Goal: Information Seeking & Learning: Learn about a topic

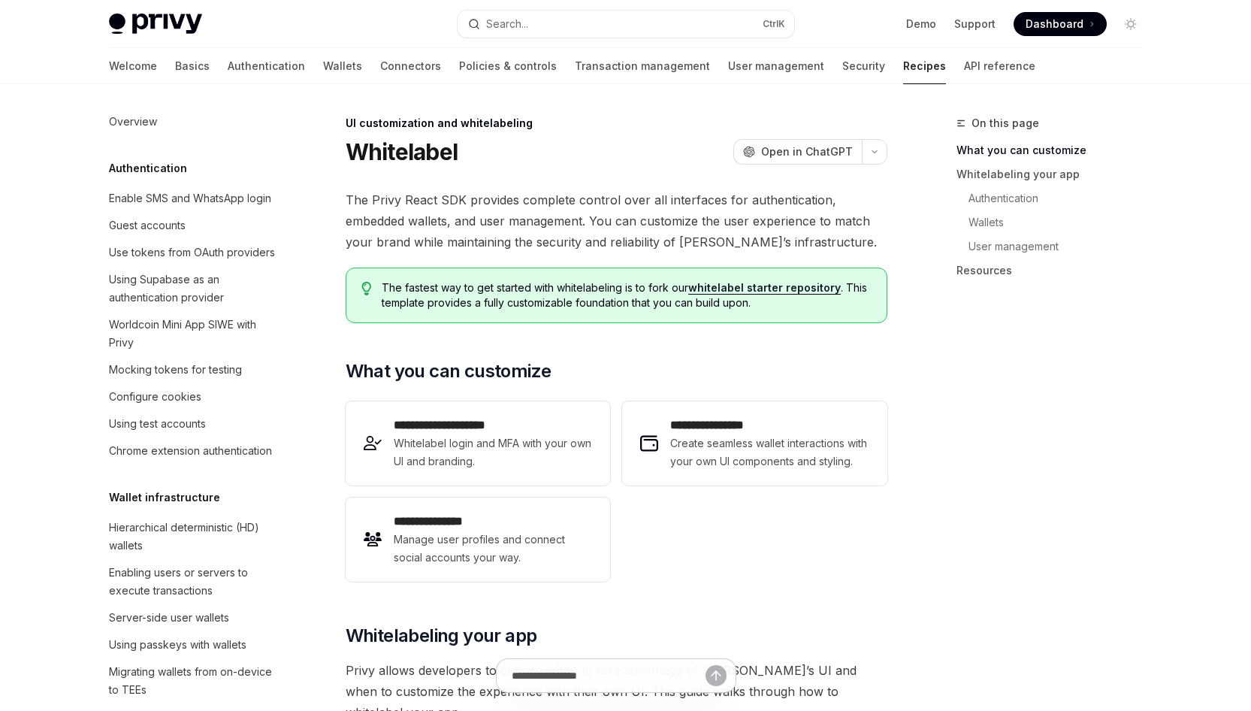
scroll to position [666, 0]
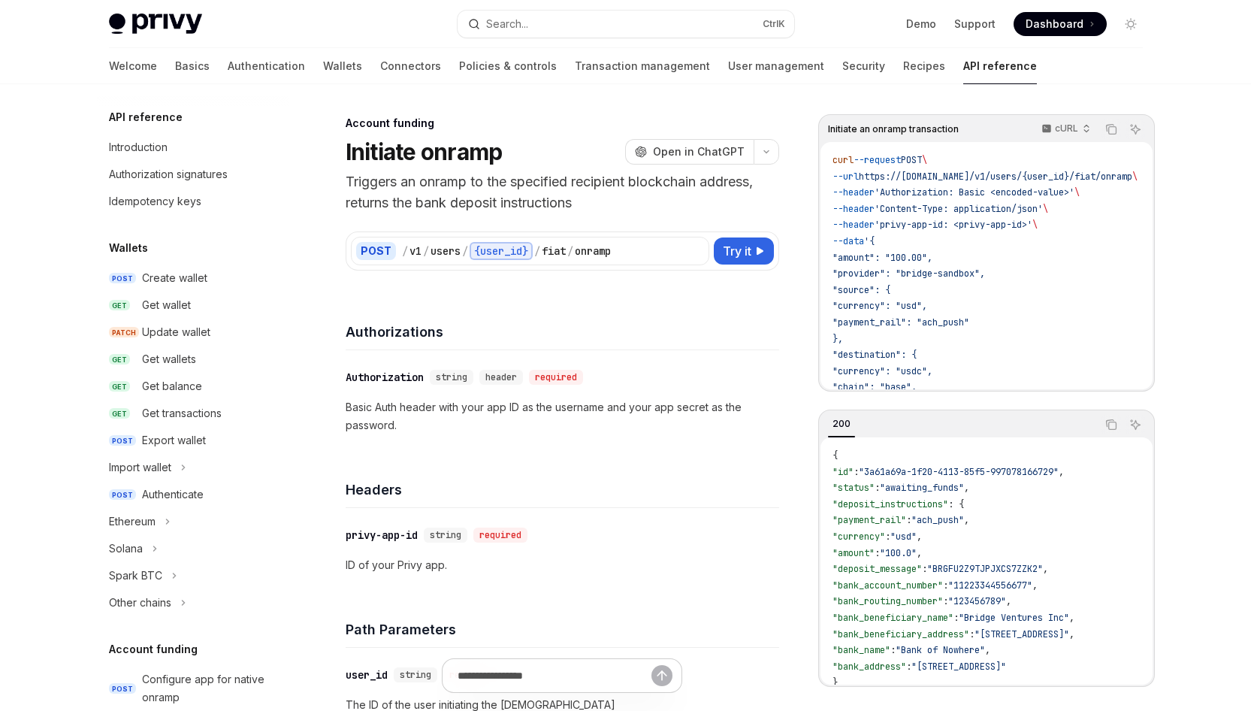
scroll to position [426, 0]
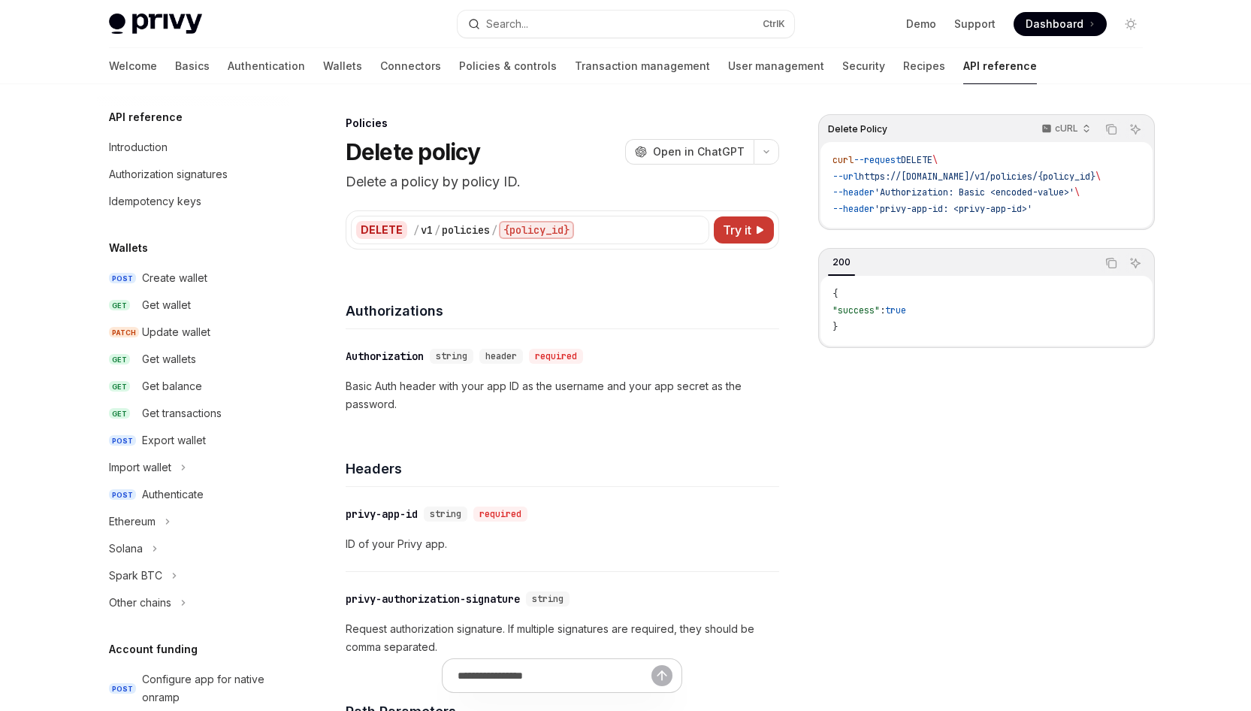
scroll to position [638, 0]
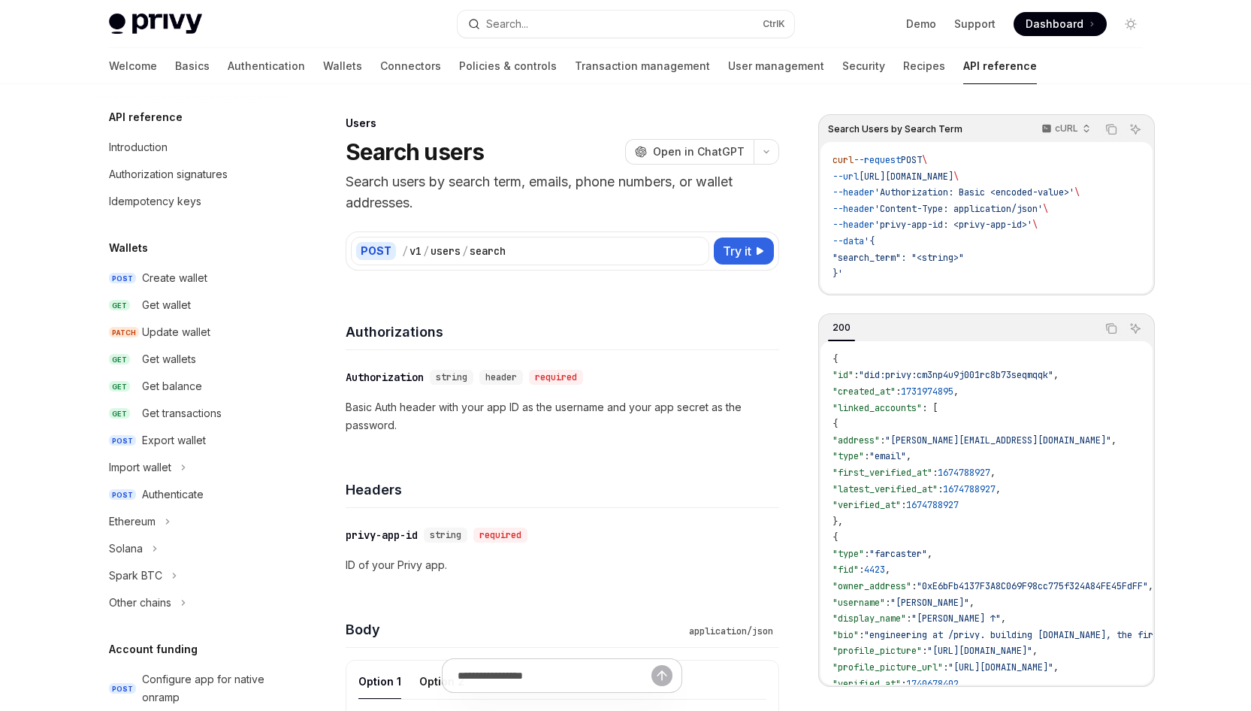
scroll to position [868, 0]
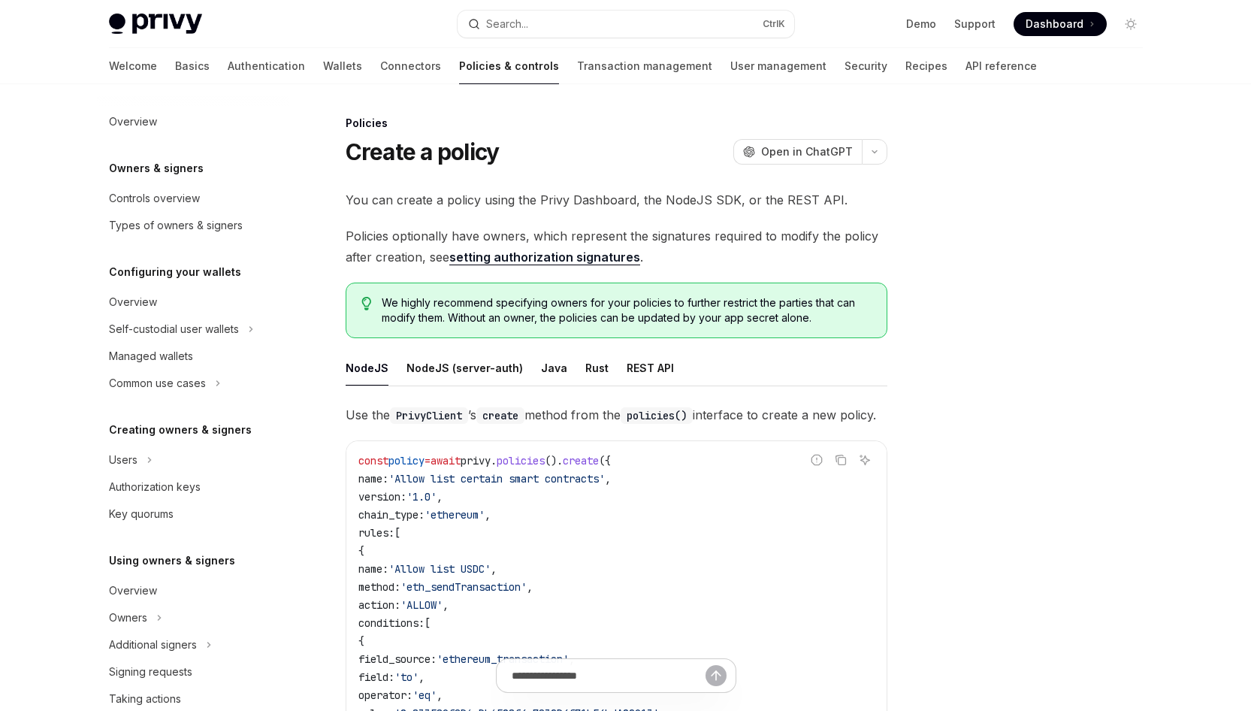
scroll to position [347, 0]
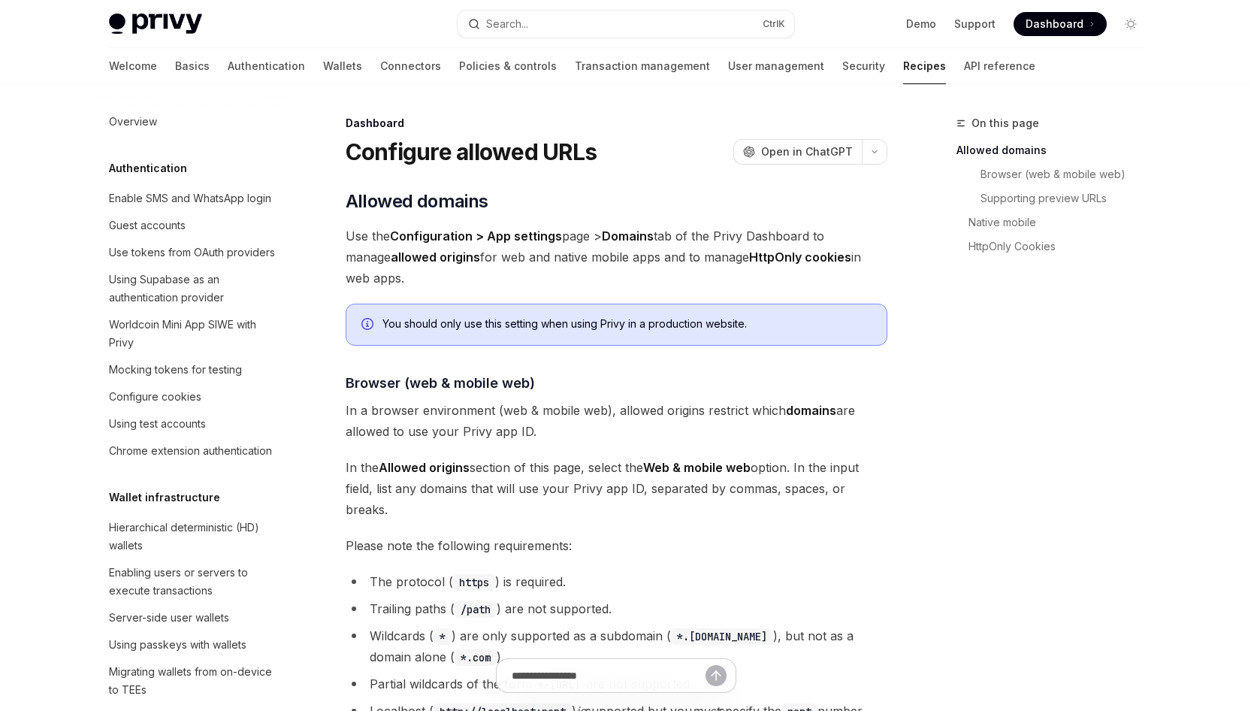
scroll to position [815, 0]
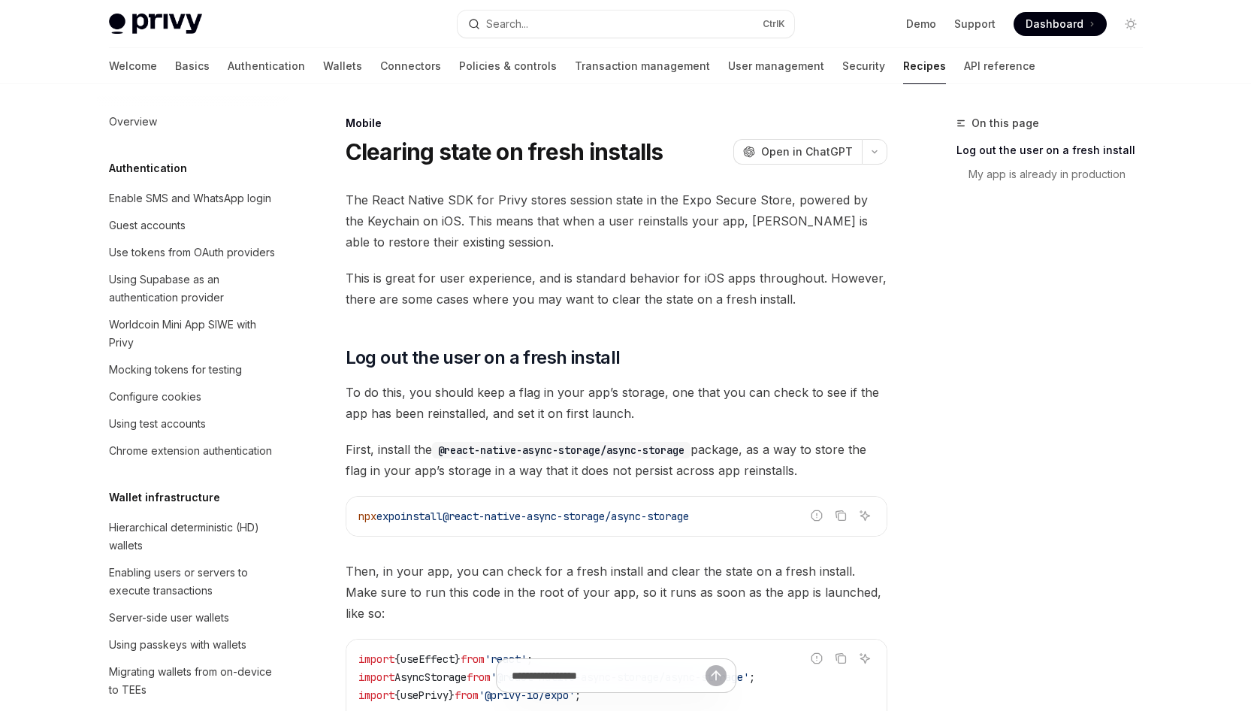
scroll to position [1717, 0]
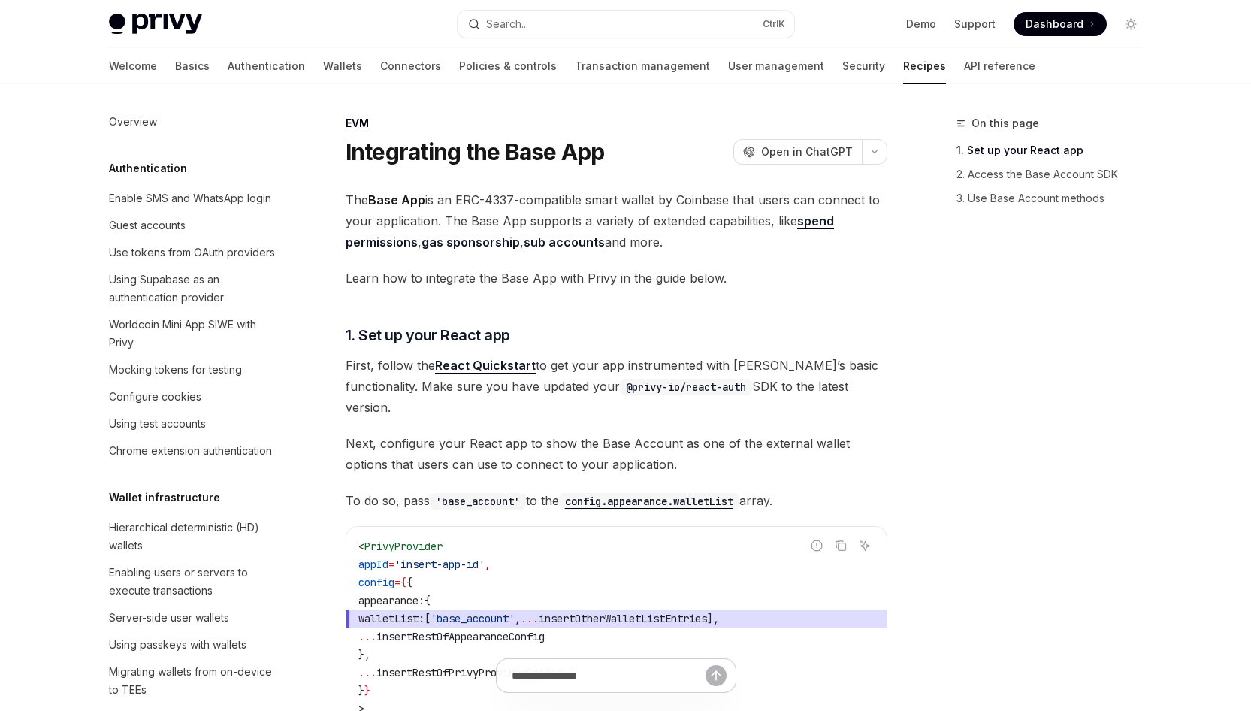
scroll to position [2041, 0]
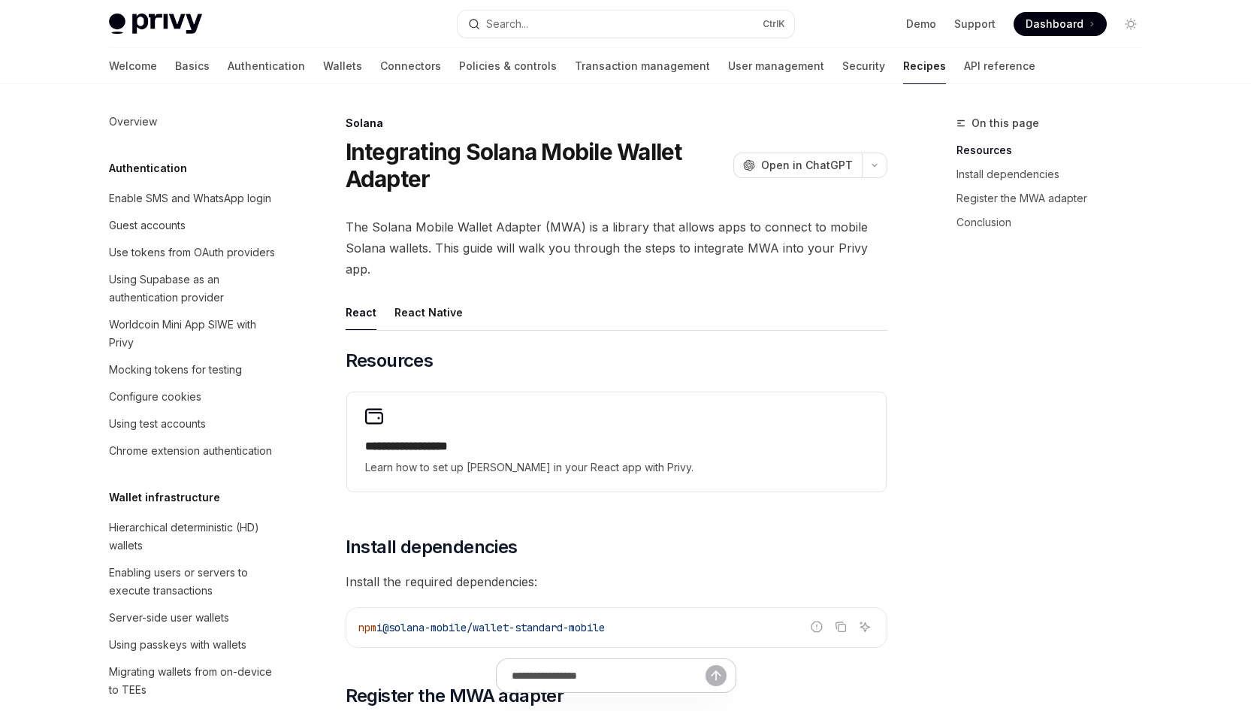
scroll to position [2362, 0]
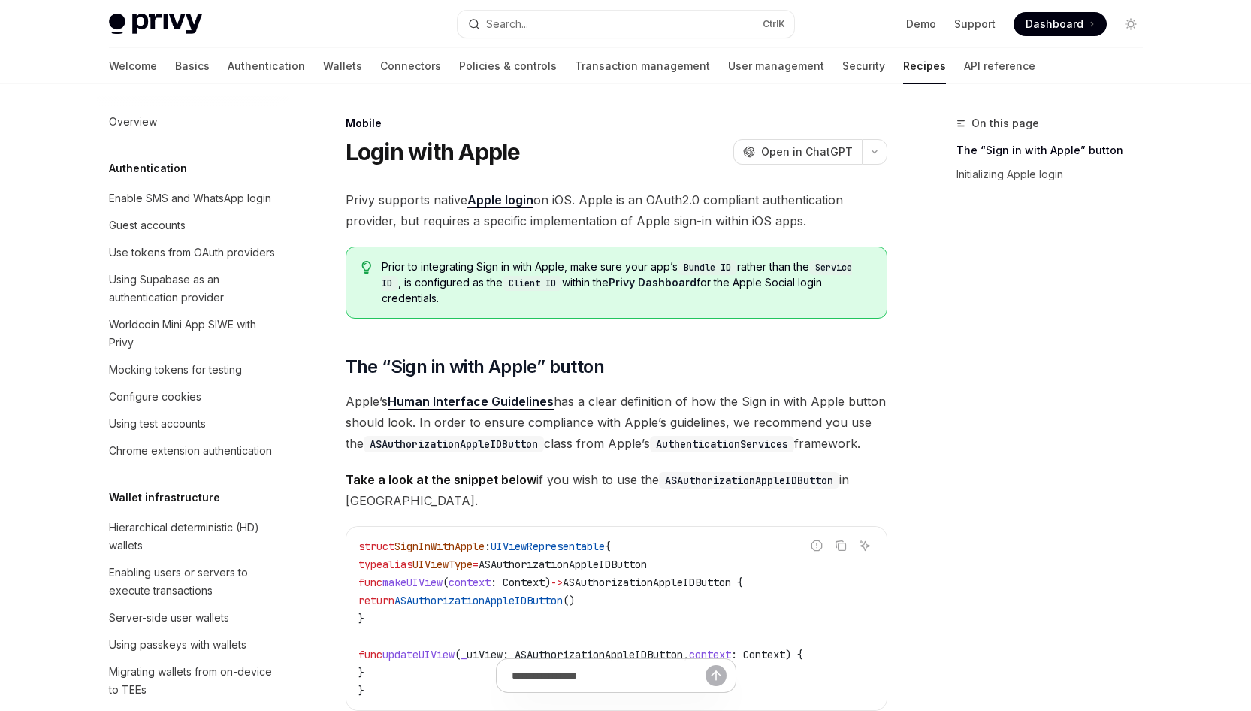
scroll to position [1644, 0]
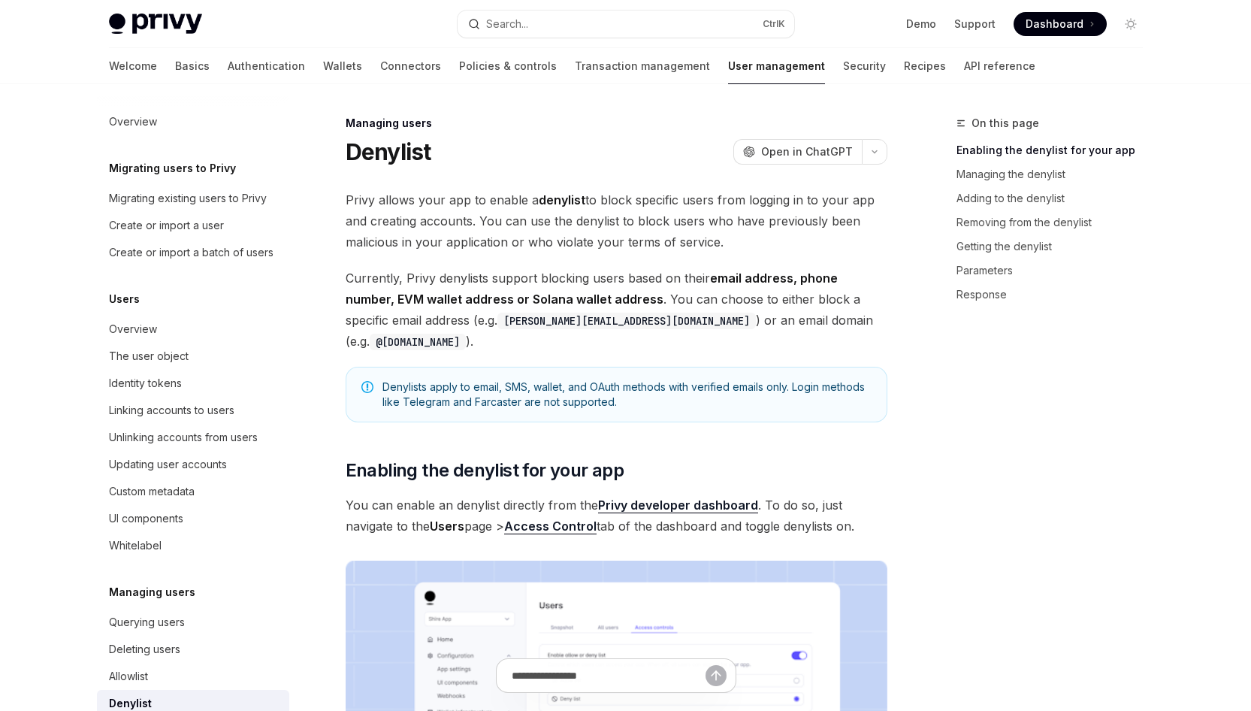
scroll to position [158, 0]
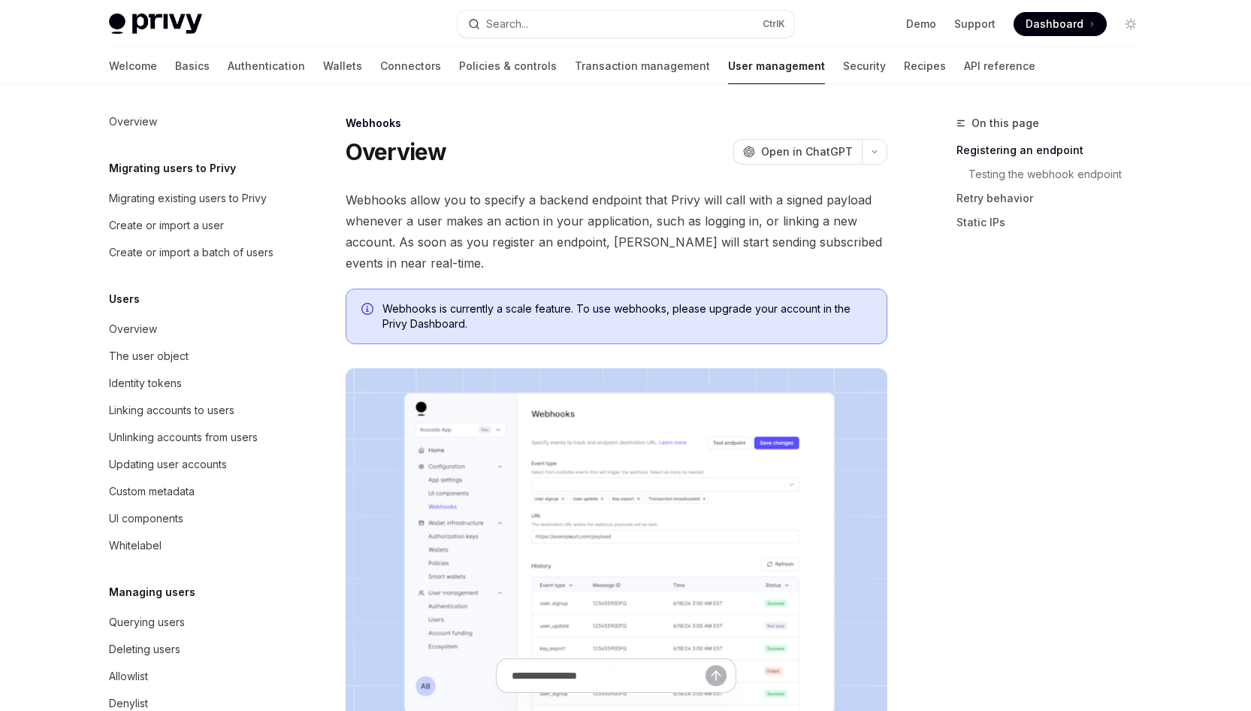
scroll to position [158, 0]
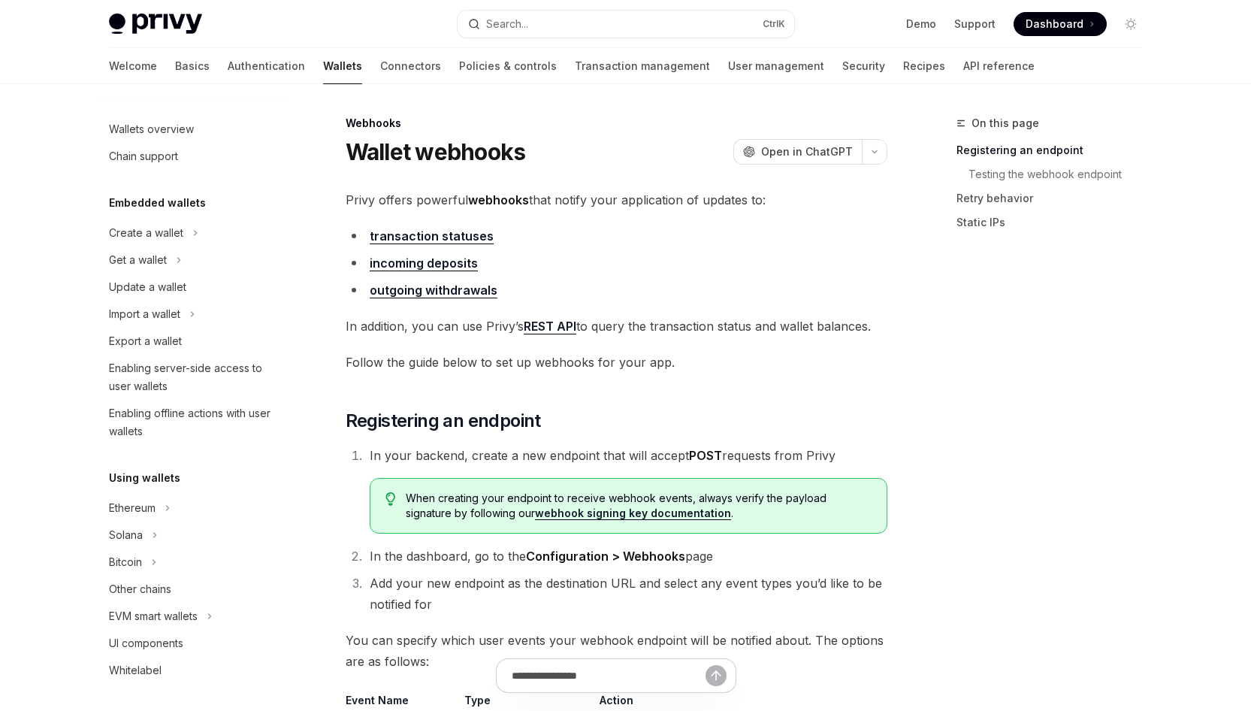
scroll to position [507, 0]
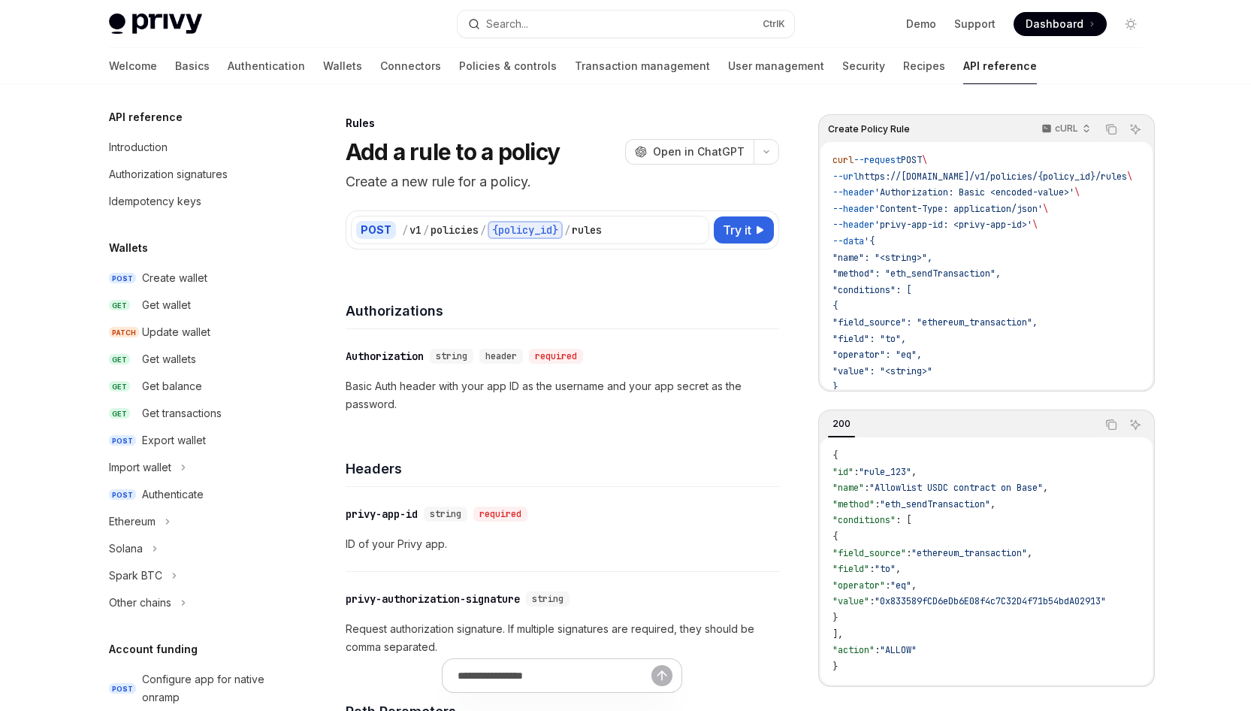
scroll to position [692, 0]
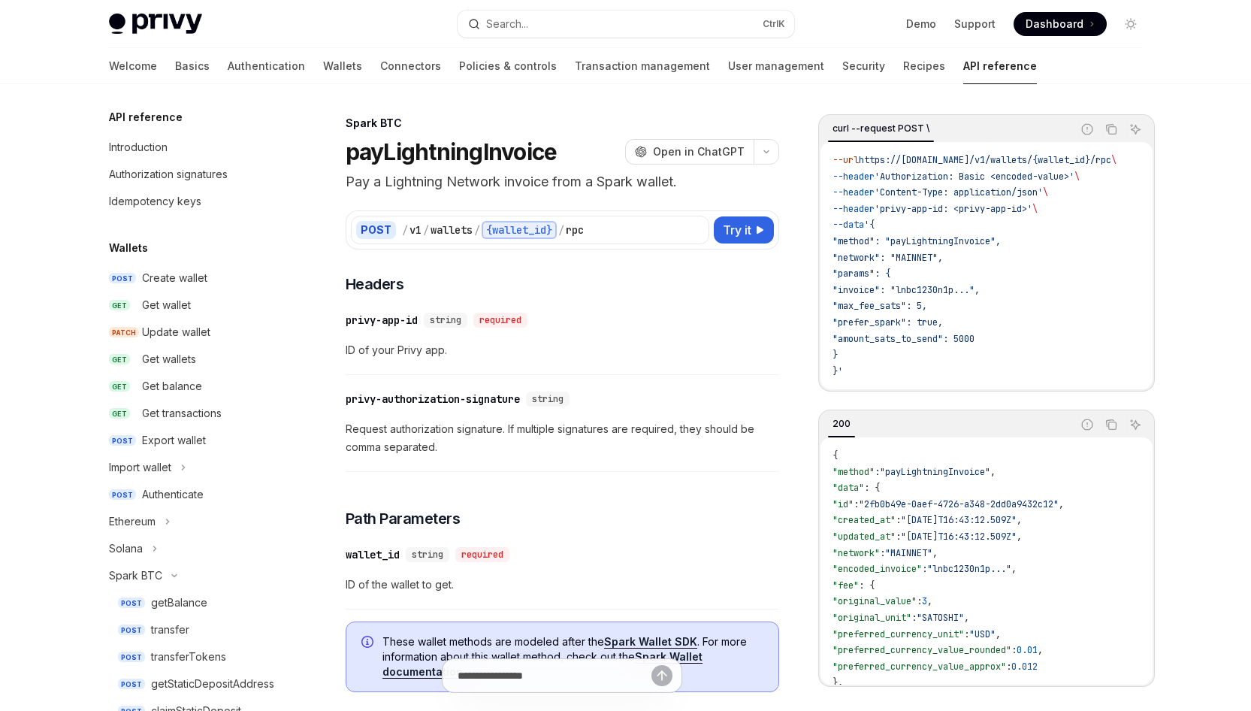
scroll to position [394, 0]
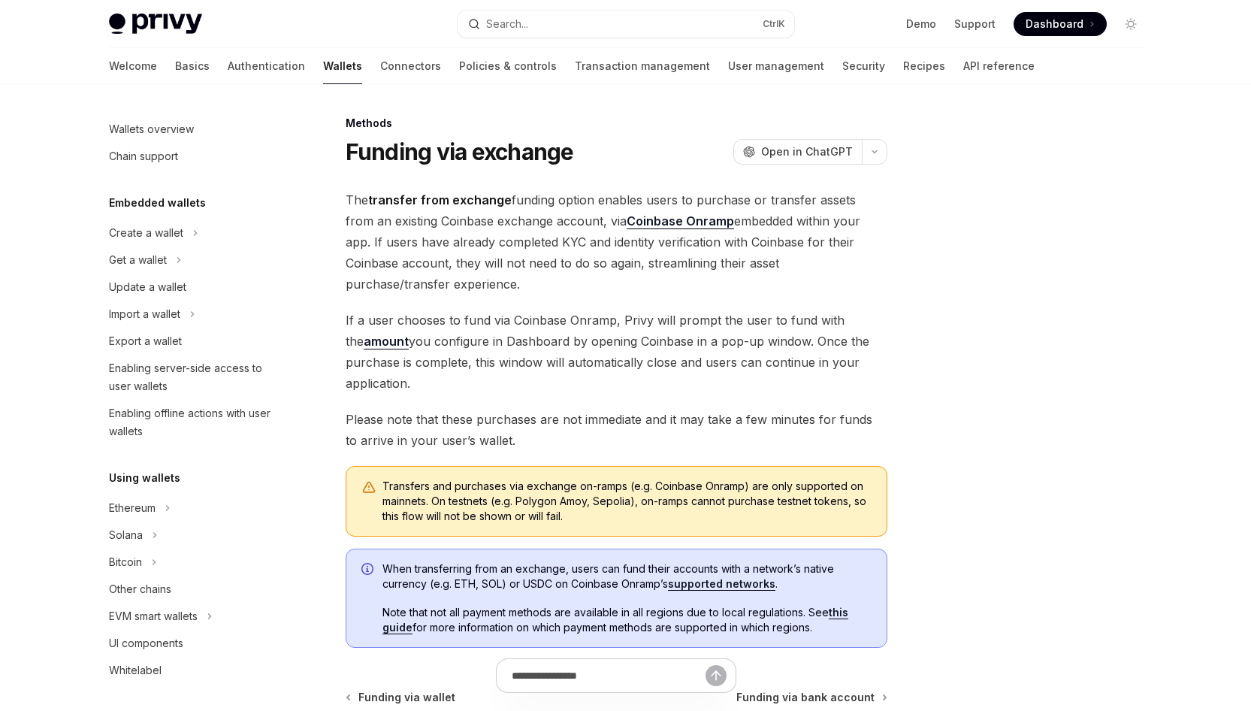
scroll to position [476, 0]
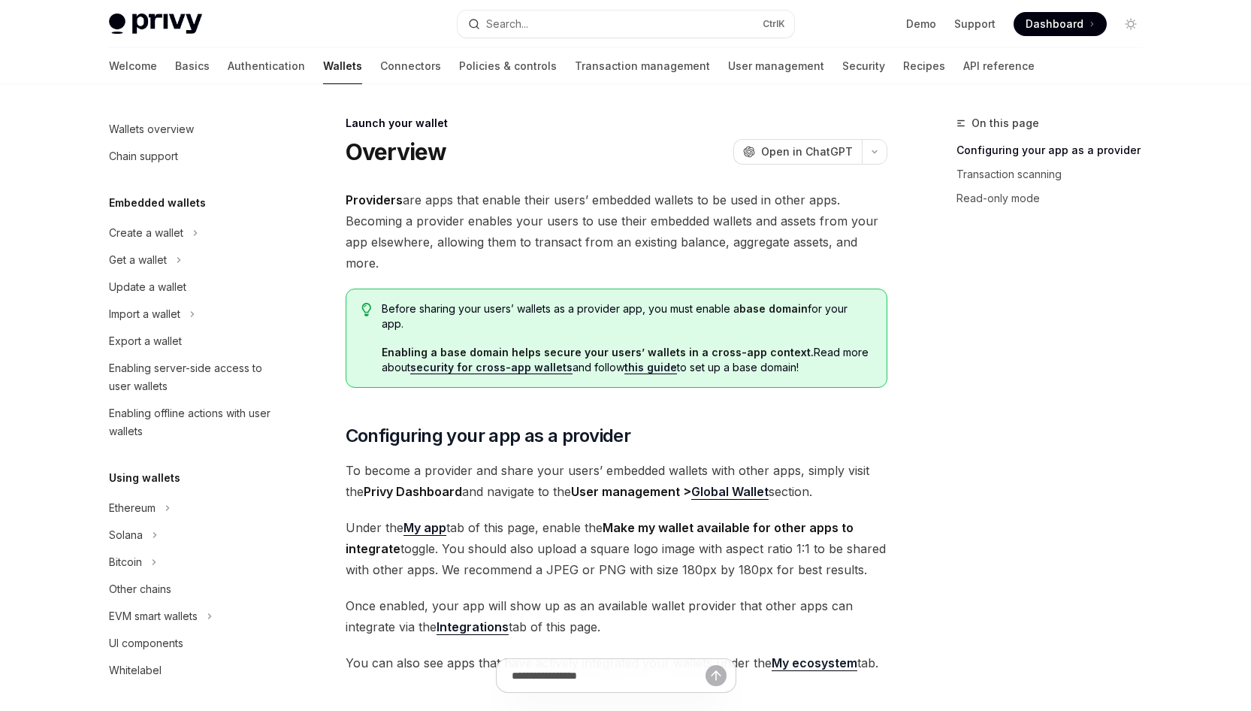
scroll to position [634, 0]
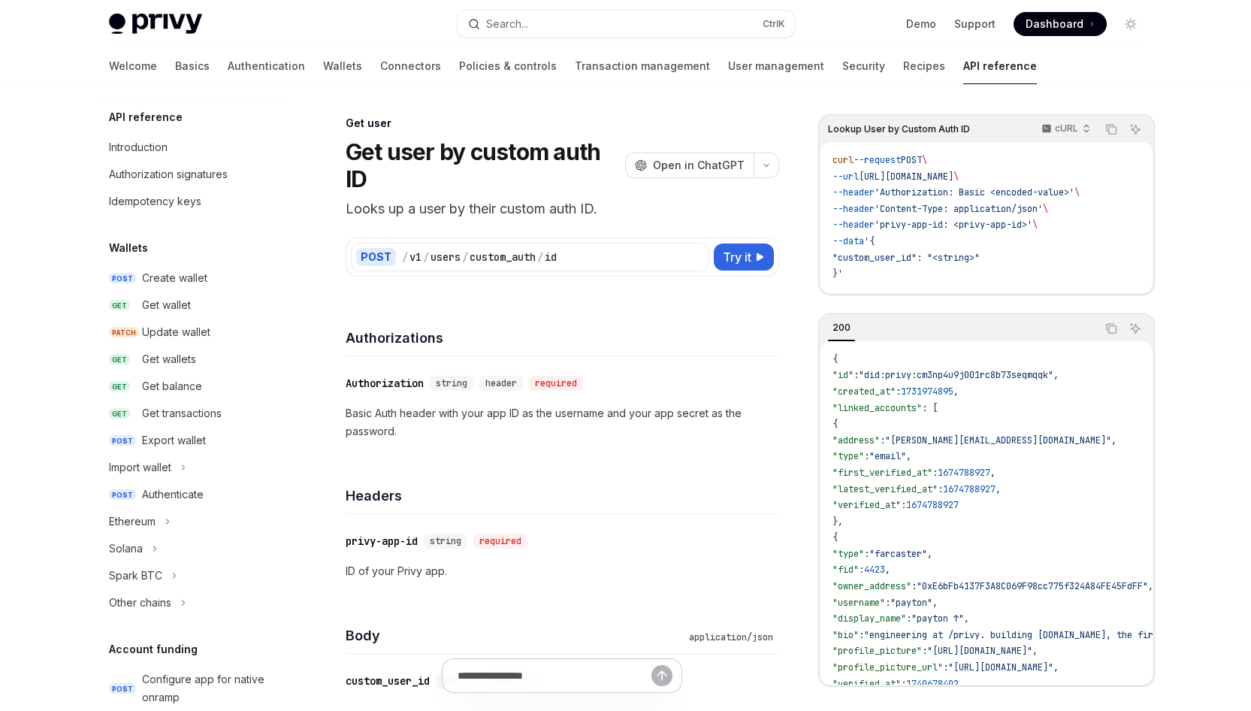
scroll to position [1156, 0]
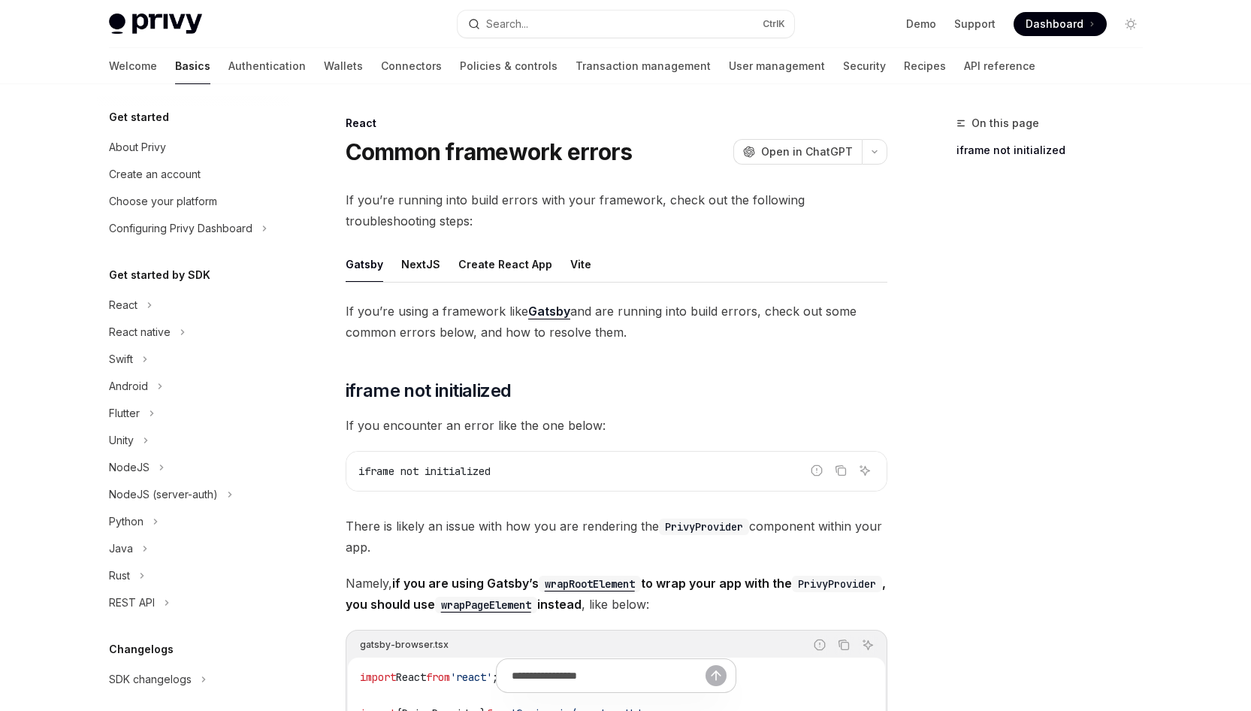
scroll to position [278, 0]
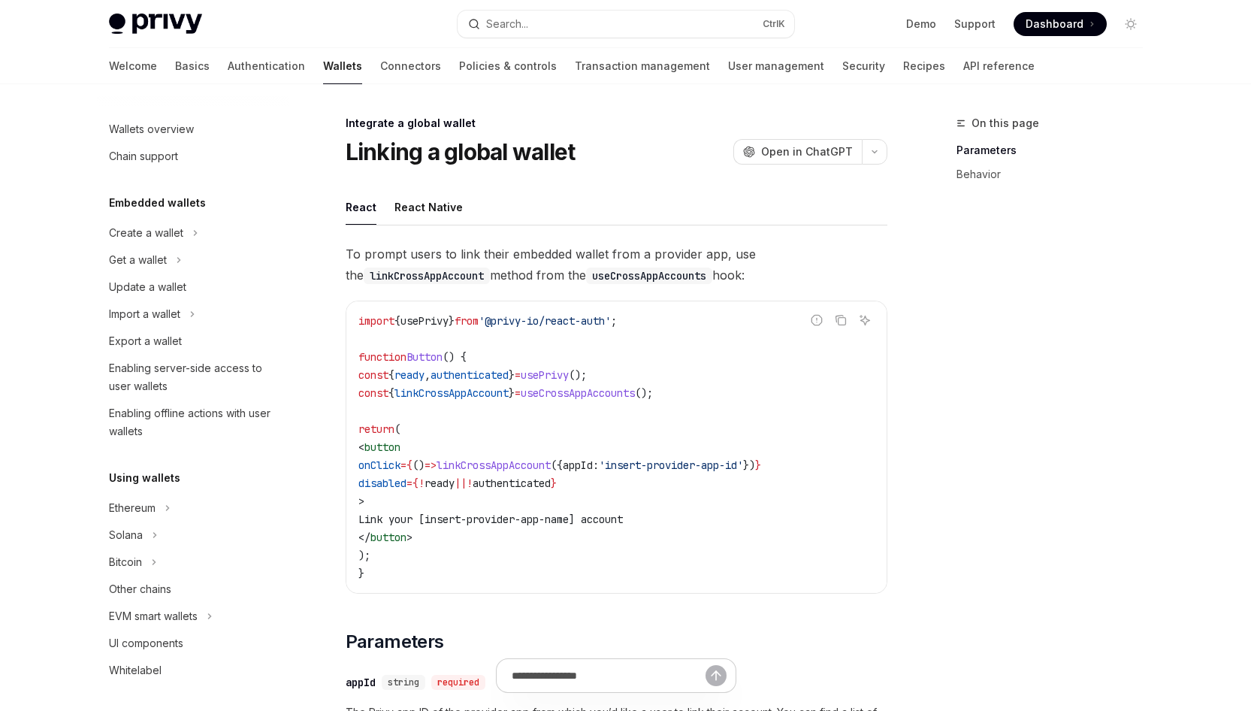
scroll to position [769, 0]
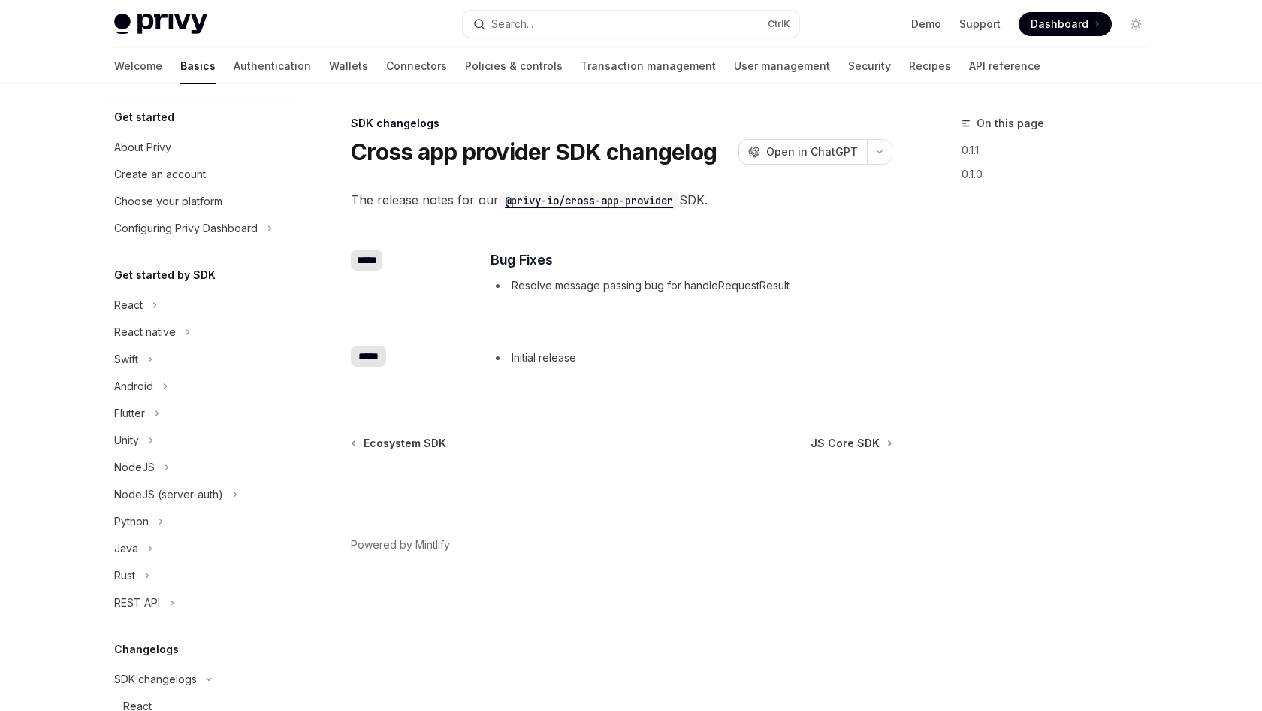
scroll to position [521, 0]
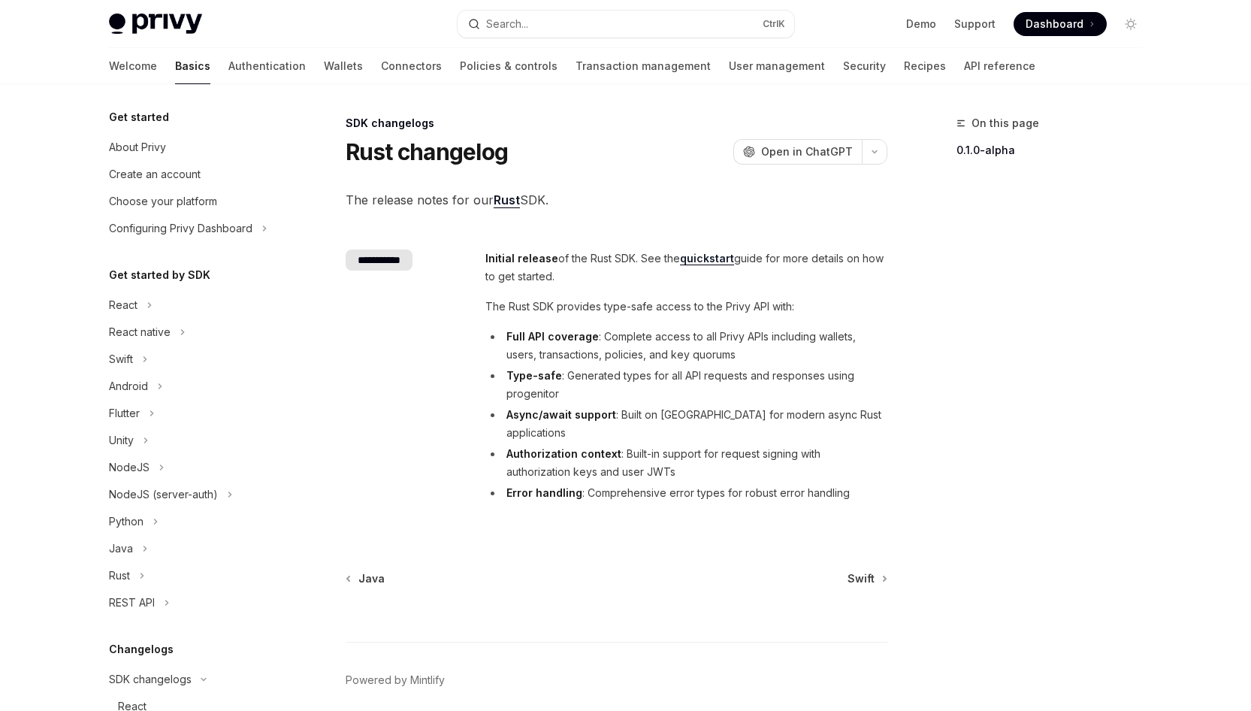
scroll to position [444, 0]
